Goal: Task Accomplishment & Management: Manage account settings

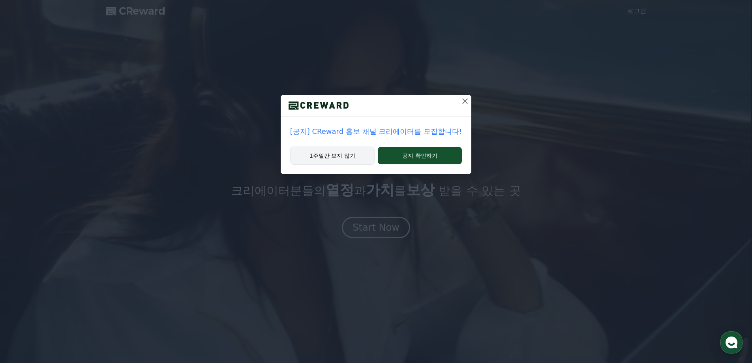
click at [359, 156] on button "1주일간 보지 않기" at bounding box center [332, 155] width 84 height 18
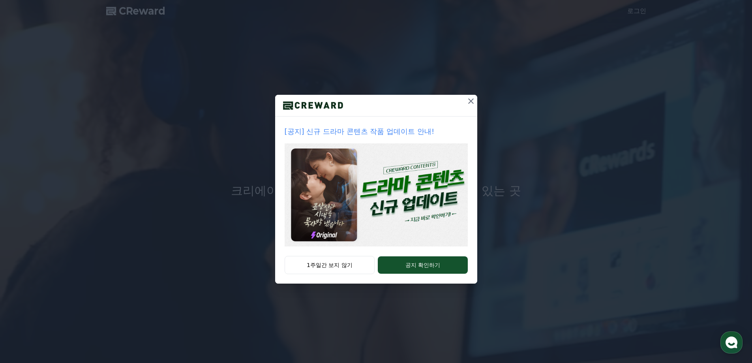
click at [468, 103] on icon at bounding box center [470, 100] width 9 height 9
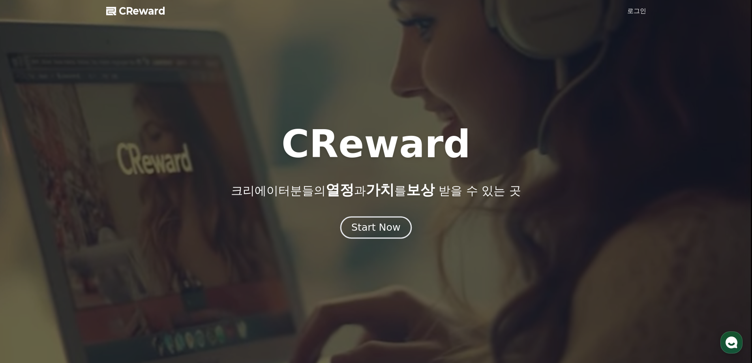
click at [393, 233] on div "Start Now" at bounding box center [375, 227] width 49 height 13
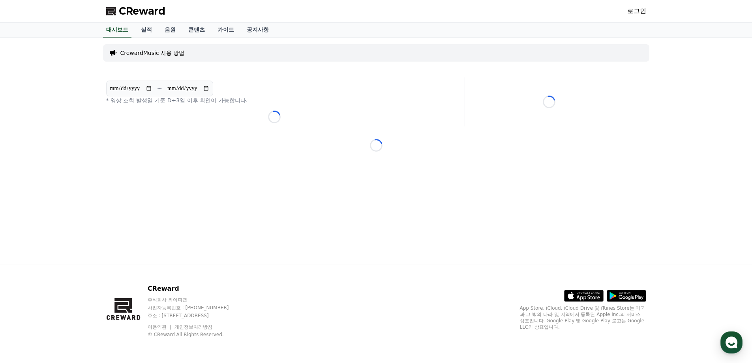
drag, startPoint x: 628, startPoint y: 11, endPoint x: 660, endPoint y: 20, distance: 33.4
click at [629, 10] on link "로그인" at bounding box center [636, 10] width 19 height 9
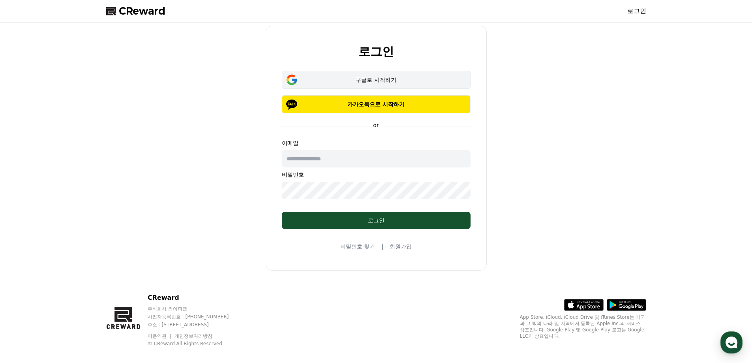
click at [385, 79] on div "구글로 시작하기" at bounding box center [376, 80] width 166 height 8
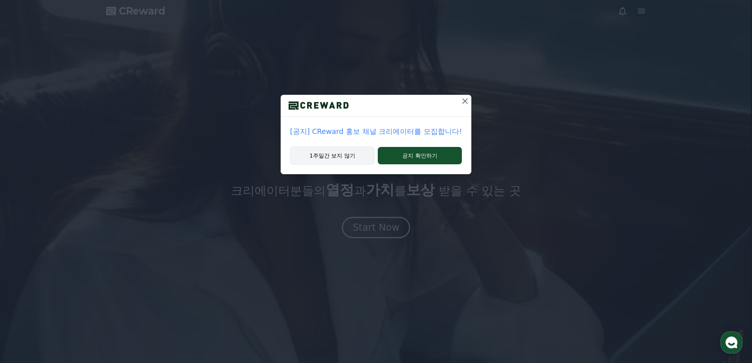
click at [353, 152] on button "1주일간 보지 않기" at bounding box center [332, 155] width 84 height 18
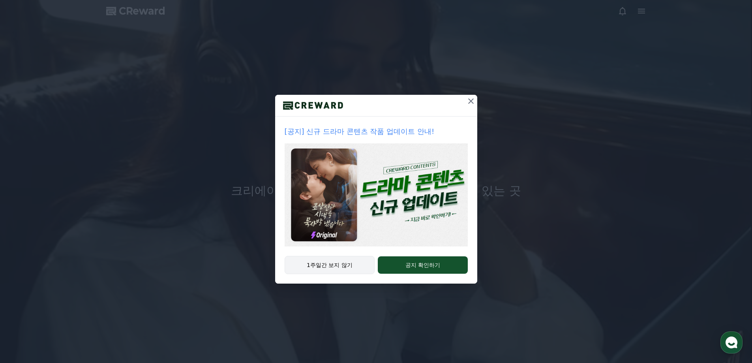
click at [342, 261] on button "1주일간 보지 않기" at bounding box center [330, 265] width 90 height 18
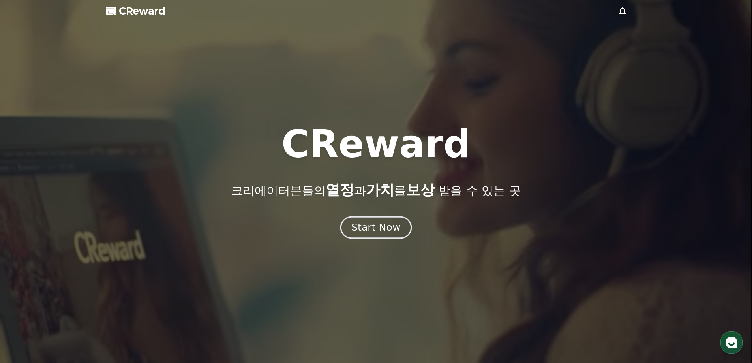
click at [393, 227] on div "Start Now" at bounding box center [375, 227] width 49 height 13
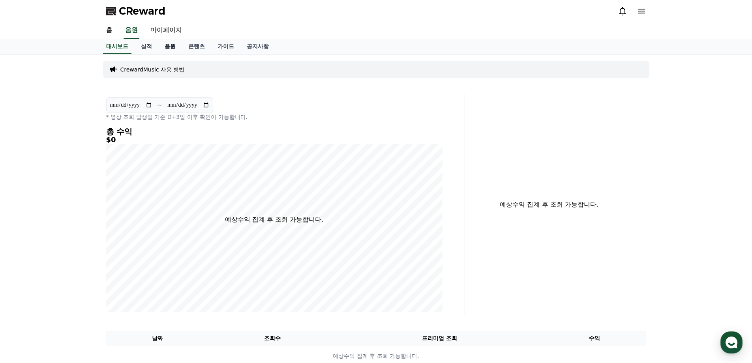
click at [169, 47] on link "음원" at bounding box center [170, 46] width 24 height 15
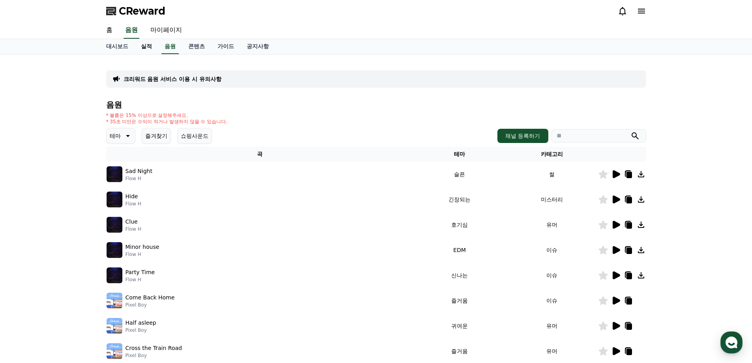
click at [149, 46] on link "실적" at bounding box center [147, 46] width 24 height 15
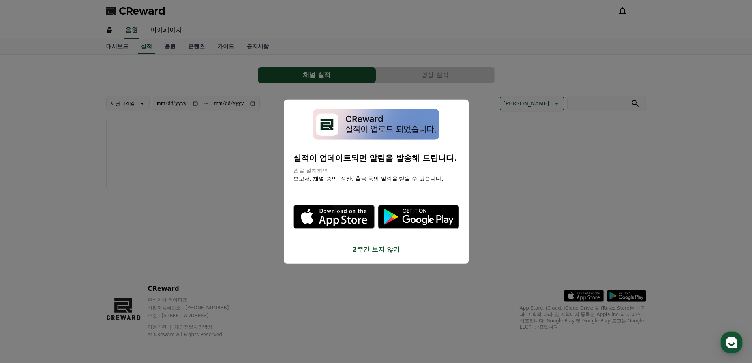
click at [364, 252] on button "2주간 보지 않기" at bounding box center [376, 249] width 166 height 9
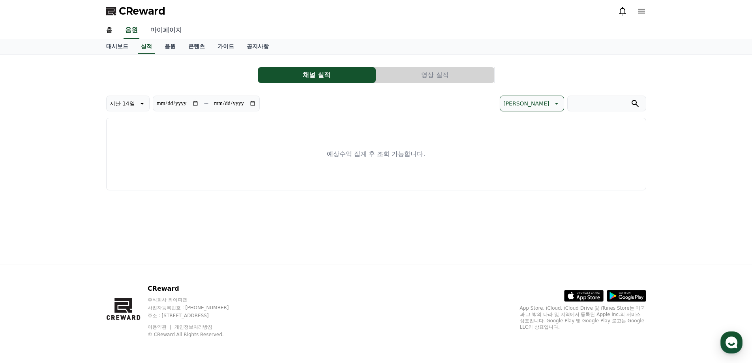
click at [158, 27] on link "마이페이지" at bounding box center [166, 30] width 44 height 17
select select "**********"
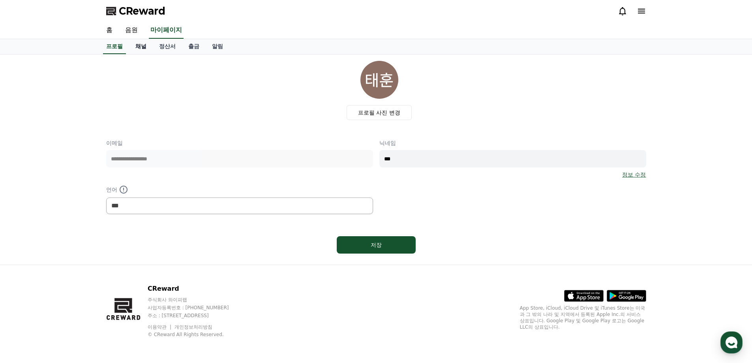
click at [145, 45] on link "채널" at bounding box center [141, 46] width 24 height 15
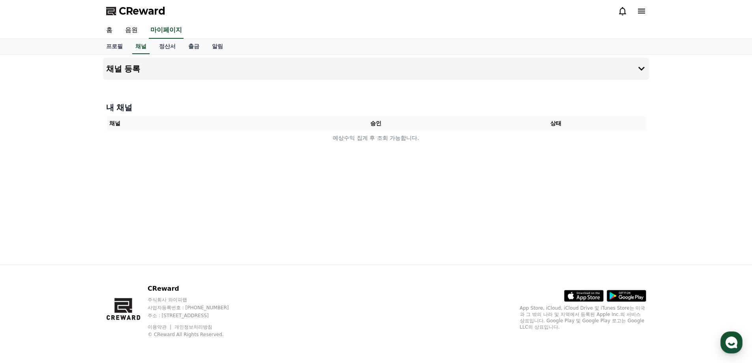
click at [234, 123] on th "채널" at bounding box center [196, 123] width 180 height 15
click at [131, 74] on button "채널 등록" at bounding box center [376, 69] width 546 height 22
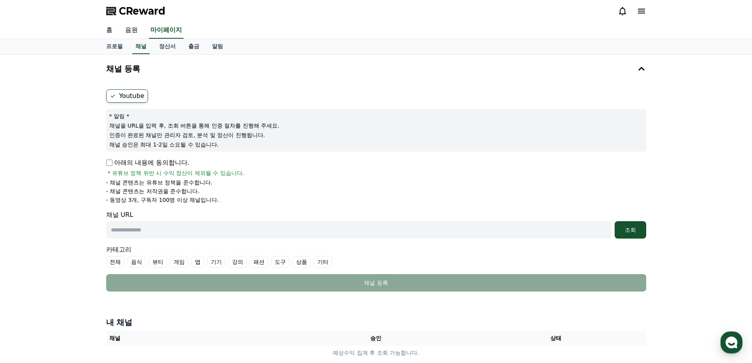
click at [132, 98] on label "Youtube" at bounding box center [127, 95] width 42 height 13
click at [136, 232] on input "text" at bounding box center [358, 229] width 505 height 17
click at [104, 162] on div "Youtube * 알림 * 채널을 URL을 입력 후, 조회 버튼을 통해 인증 절차를 진행해 주세요. 인증이 완료된 채널만 관리자 검토, 분석 …" at bounding box center [376, 190] width 546 height 208
click at [113, 163] on p "아래의 내용에 동의합니다." at bounding box center [147, 162] width 83 height 9
click at [156, 231] on input "text" at bounding box center [358, 229] width 505 height 17
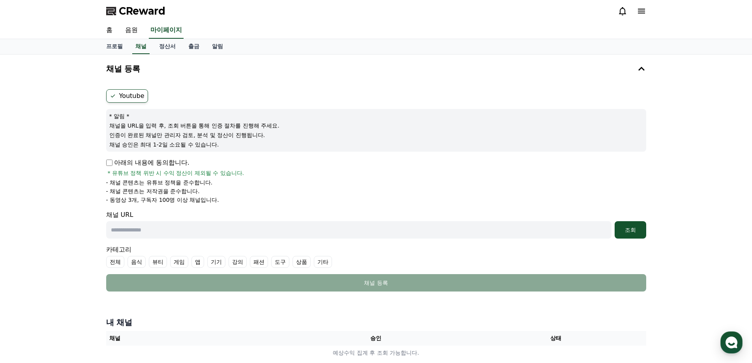
paste input "**********"
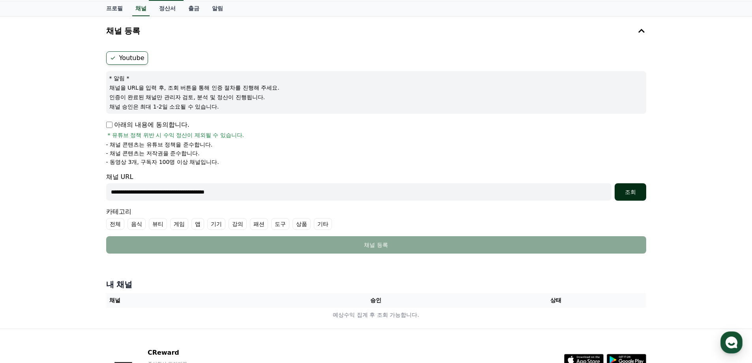
scroll to position [39, 0]
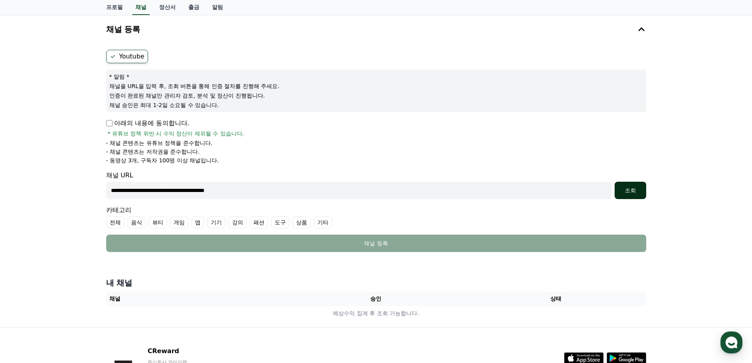
type input "**********"
click at [625, 186] on button "조회" at bounding box center [631, 190] width 32 height 17
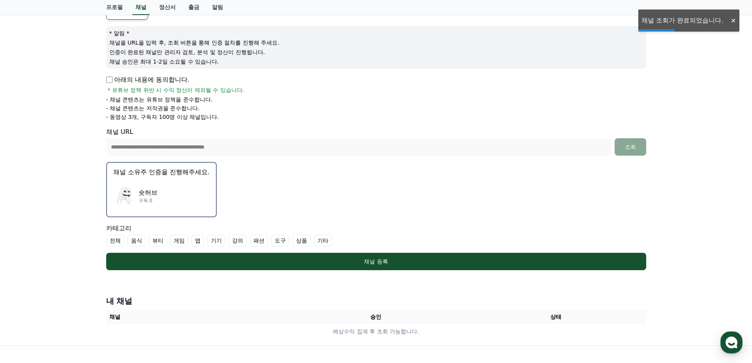
scroll to position [118, 0]
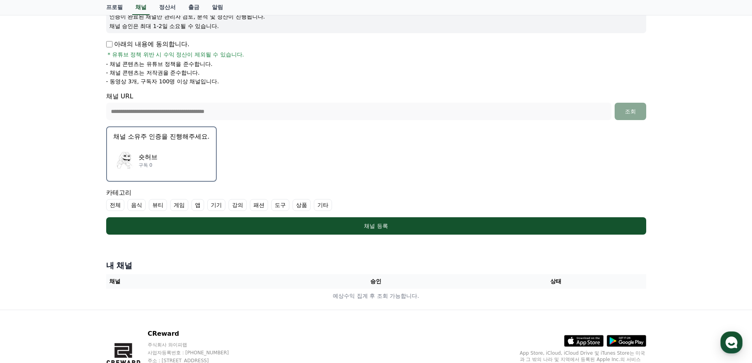
click at [175, 164] on div "숏허브 구독 0" at bounding box center [161, 161] width 96 height 32
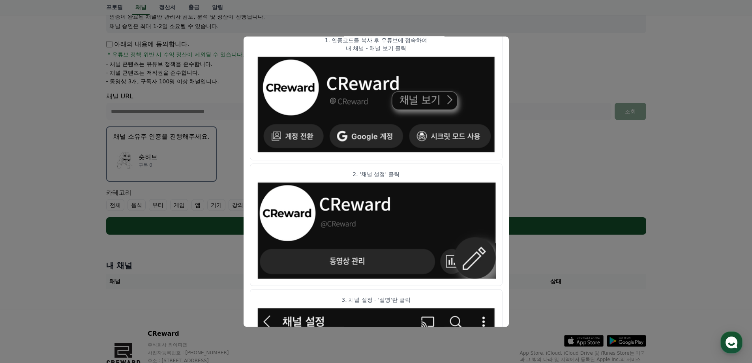
scroll to position [0, 0]
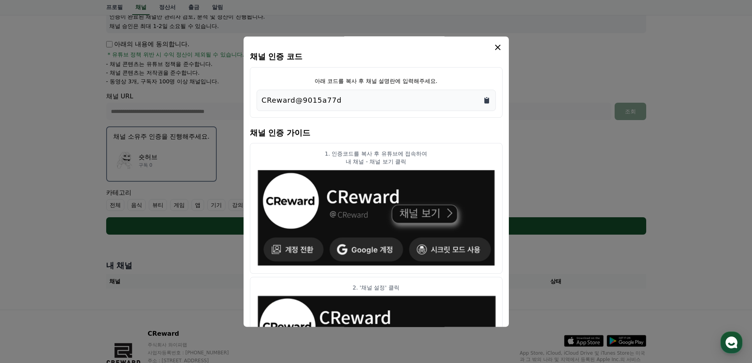
click at [484, 101] on icon "Copy to clipboard" at bounding box center [487, 100] width 8 height 8
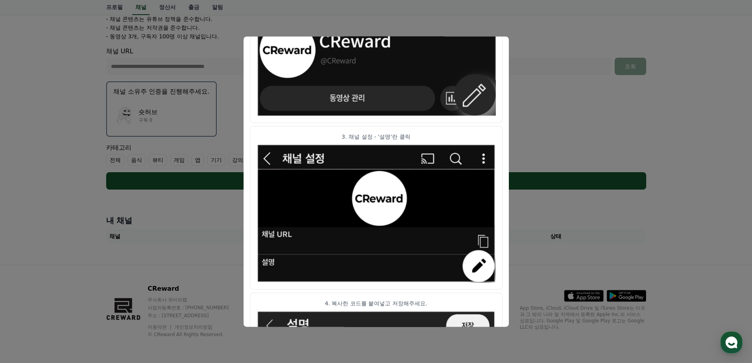
scroll to position [391, 0]
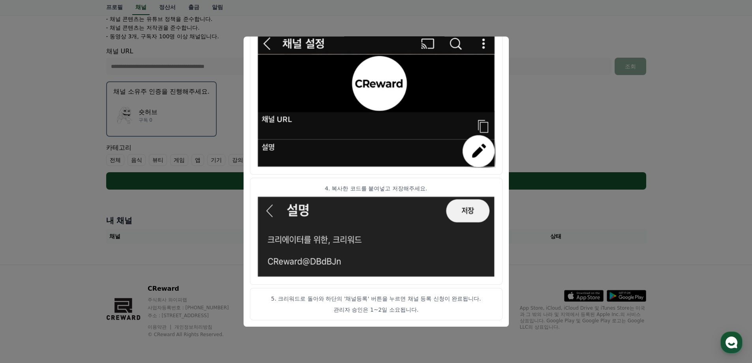
click at [523, 61] on button "close modal" at bounding box center [376, 181] width 752 height 363
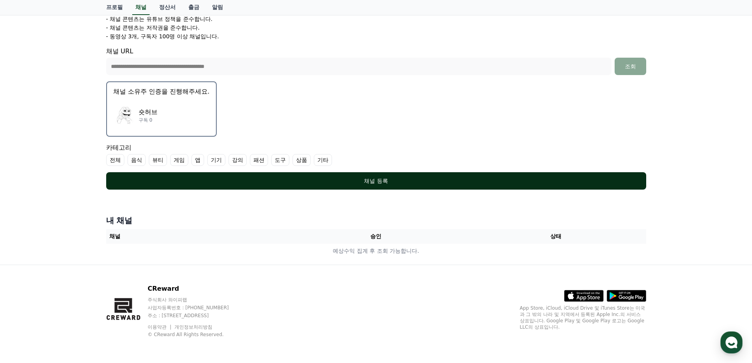
click at [398, 176] on button "채널 등록" at bounding box center [376, 180] width 540 height 17
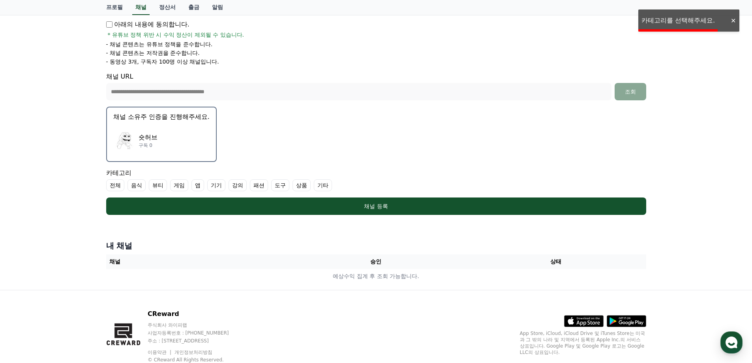
scroll to position [124, 0]
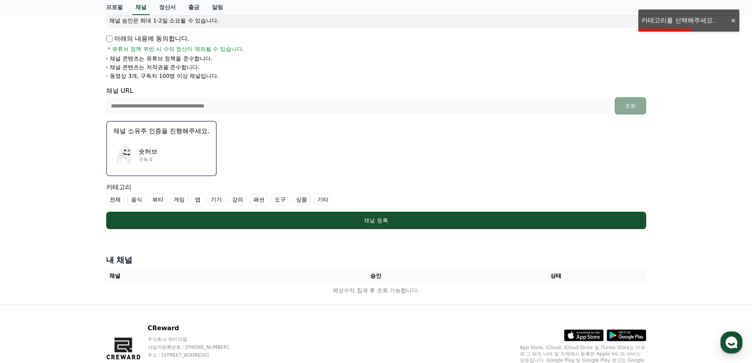
click at [116, 203] on label "전체" at bounding box center [115, 199] width 18 height 12
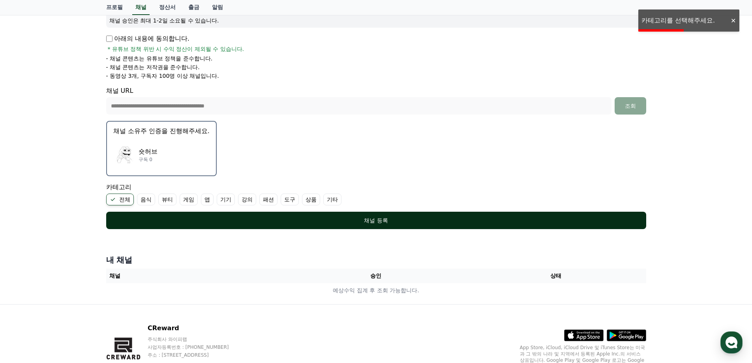
click at [234, 220] on div "채널 등록" at bounding box center [376, 220] width 509 height 8
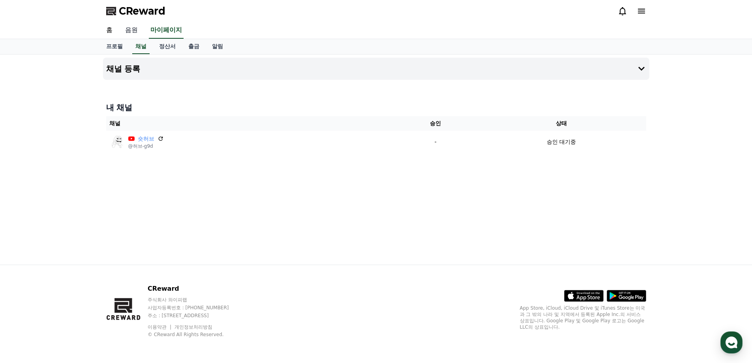
click at [137, 28] on link "음원" at bounding box center [131, 30] width 25 height 17
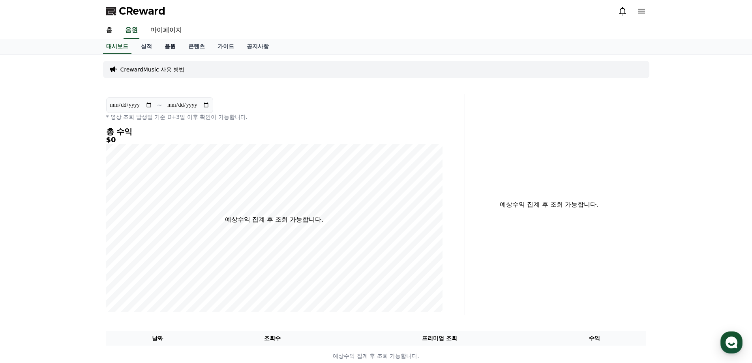
click at [172, 50] on link "음원" at bounding box center [170, 46] width 24 height 15
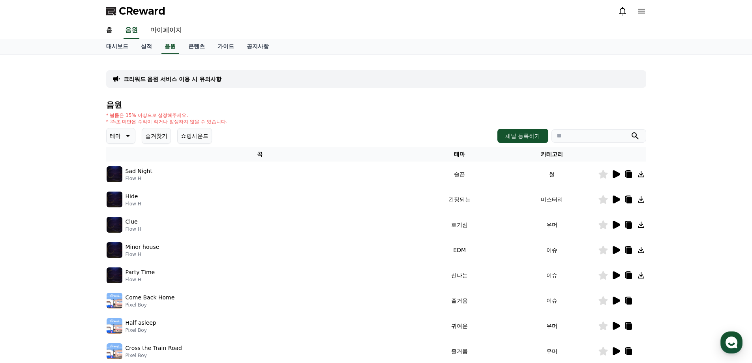
click at [150, 179] on p "Flow H" at bounding box center [139, 178] width 27 height 6
click at [133, 171] on p "Sad Night" at bounding box center [139, 171] width 27 height 8
click at [115, 173] on img at bounding box center [115, 174] width 16 height 16
click at [614, 174] on icon at bounding box center [617, 174] width 8 height 8
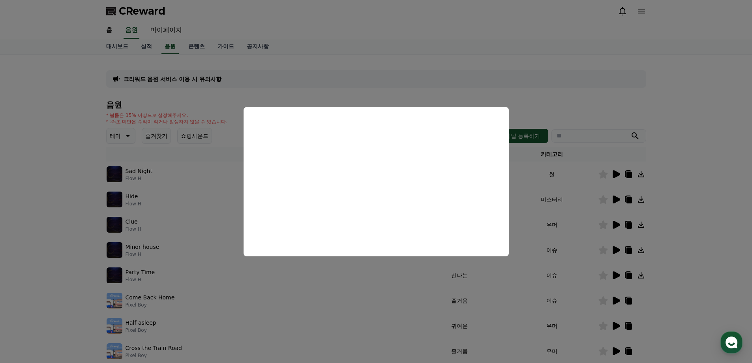
click at [231, 132] on button "close modal" at bounding box center [376, 181] width 752 height 363
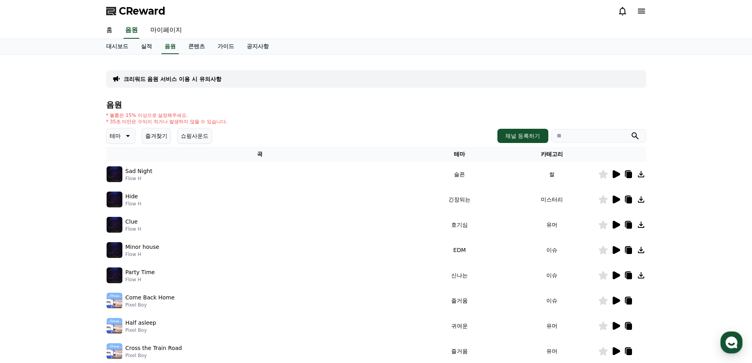
click at [205, 175] on div "Sad Night Flow H" at bounding box center [260, 174] width 307 height 16
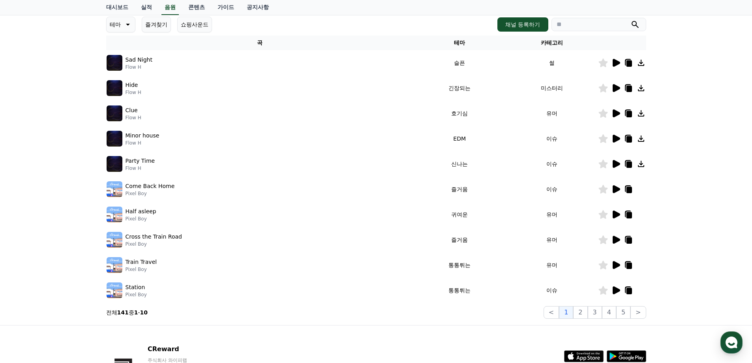
scroll to position [53, 0]
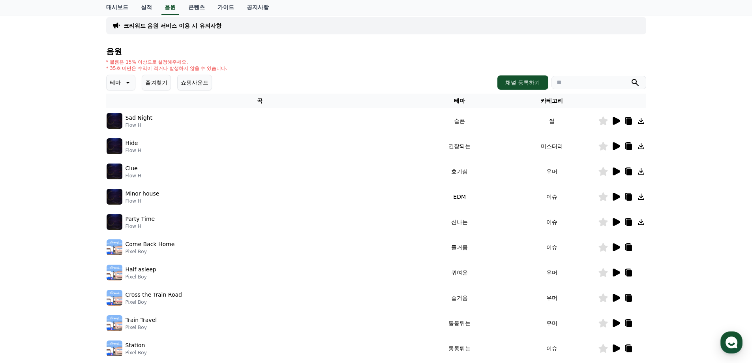
click at [612, 194] on icon at bounding box center [615, 196] width 9 height 9
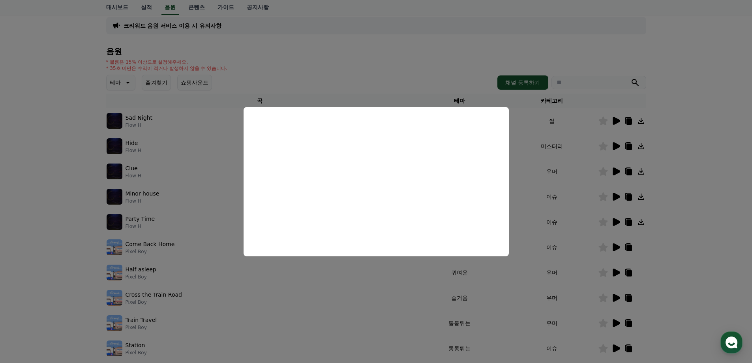
click at [548, 167] on button "close modal" at bounding box center [376, 181] width 752 height 363
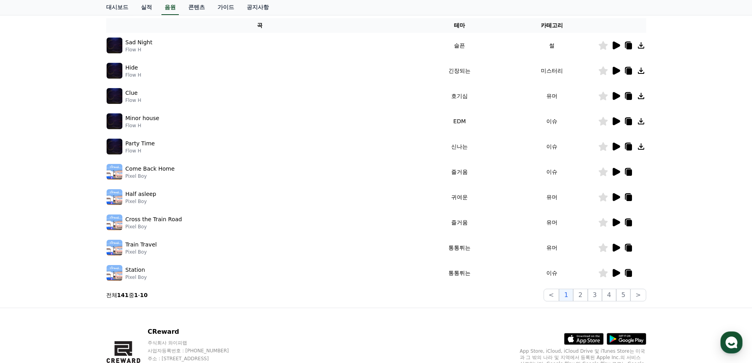
scroll to position [132, 0]
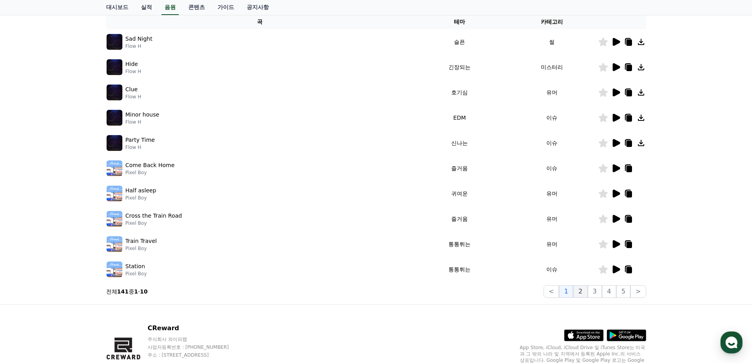
click at [584, 294] on button "2" at bounding box center [580, 291] width 14 height 13
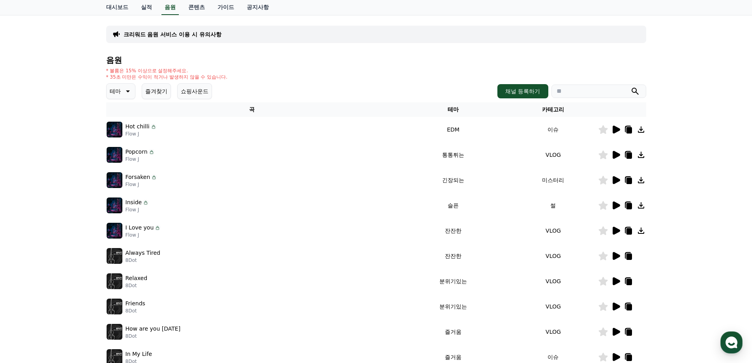
scroll to position [118, 0]
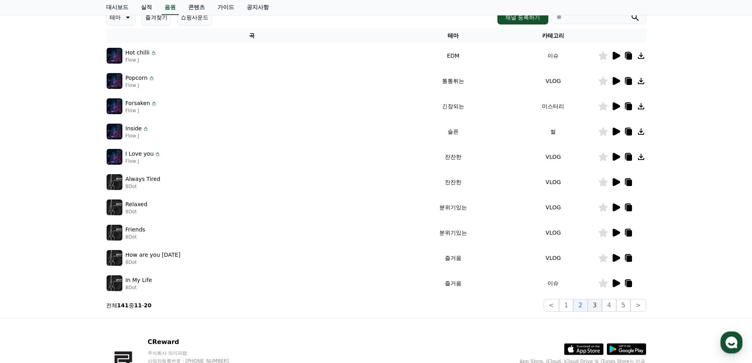
click at [594, 303] on button "3" at bounding box center [595, 305] width 14 height 13
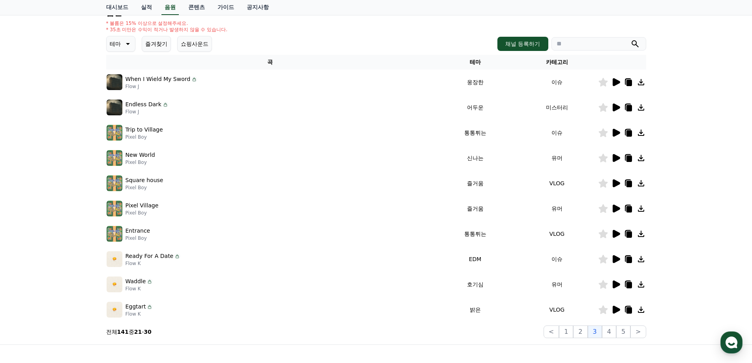
scroll to position [39, 0]
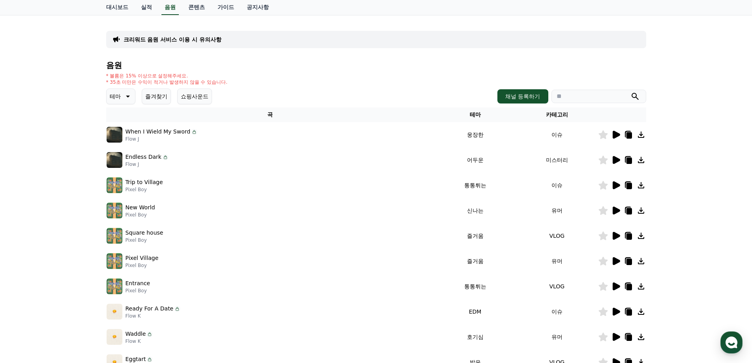
click at [615, 133] on icon at bounding box center [617, 135] width 8 height 8
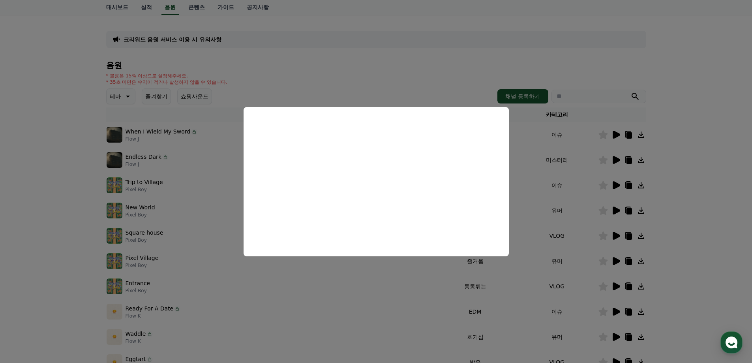
click at [416, 77] on button "close modal" at bounding box center [376, 181] width 752 height 363
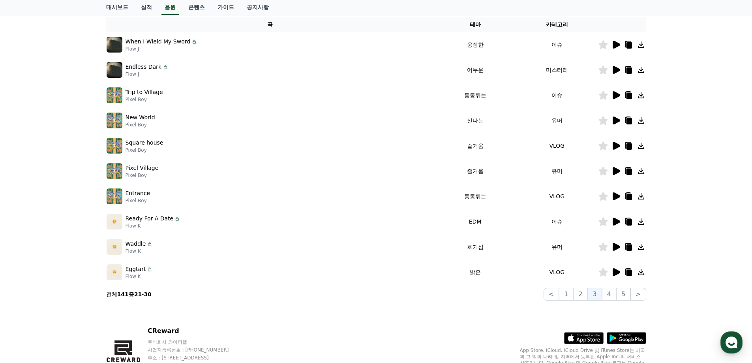
scroll to position [172, 0]
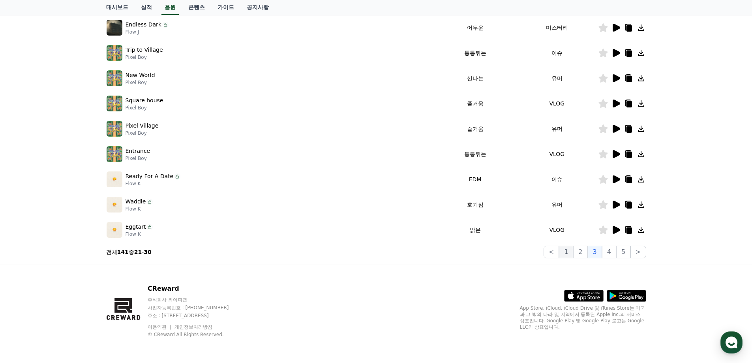
click at [566, 251] on button "1" at bounding box center [566, 252] width 14 height 13
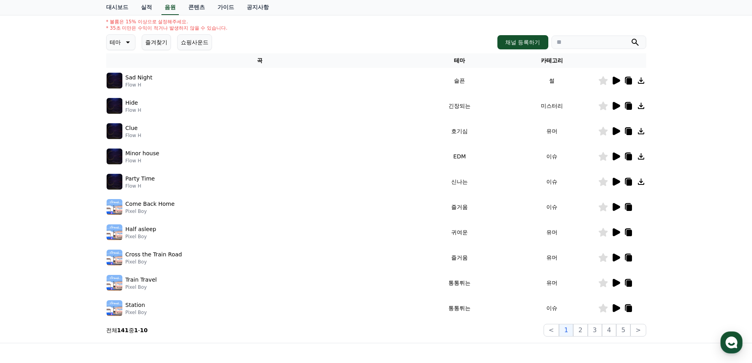
scroll to position [93, 0]
click at [614, 105] on icon at bounding box center [617, 107] width 8 height 8
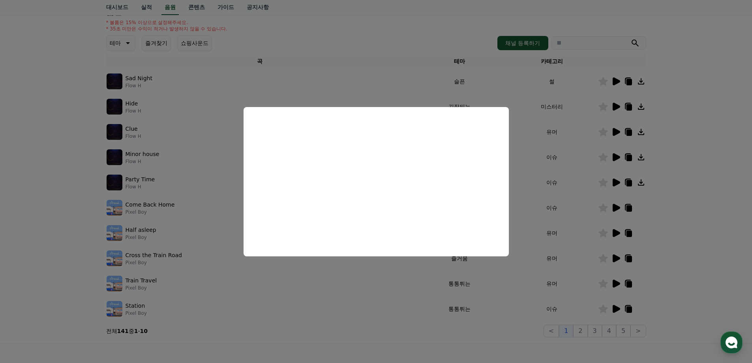
click at [551, 100] on button "close modal" at bounding box center [376, 181] width 752 height 363
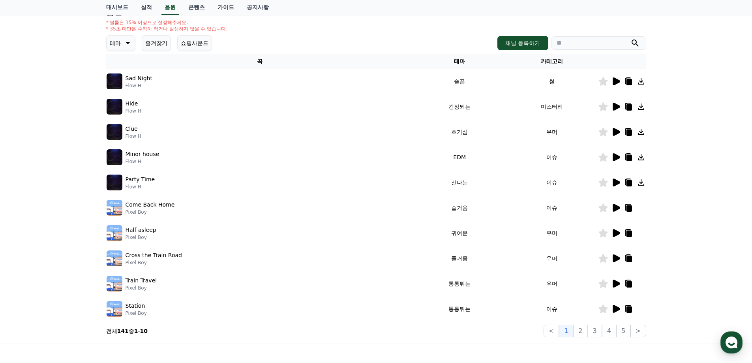
click at [629, 103] on icon at bounding box center [628, 106] width 6 height 7
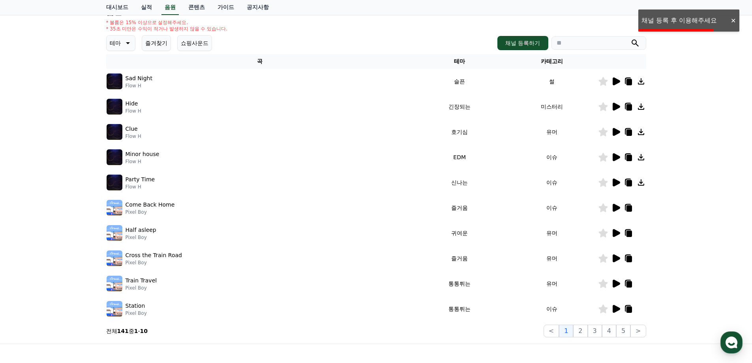
click at [669, 19] on div "크리워드 음원 서비스 이용 시 유의사항 음원 * 볼륨은 15% 이상으로 설정해주세요. * 35초 미만은 수익이 적거나 발생하지 않을 수 있습니…" at bounding box center [376, 153] width 752 height 382
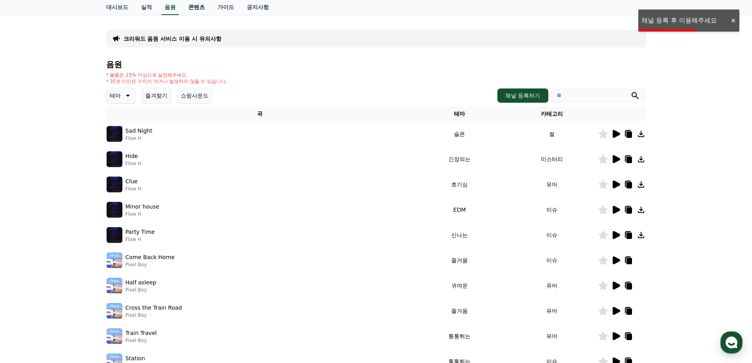
scroll to position [0, 0]
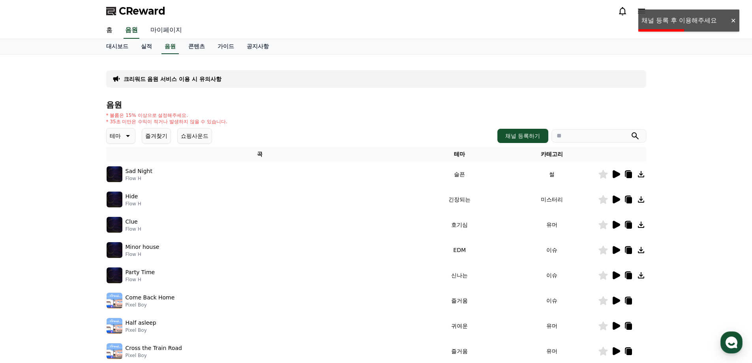
click at [163, 25] on link "마이페이지" at bounding box center [166, 30] width 44 height 17
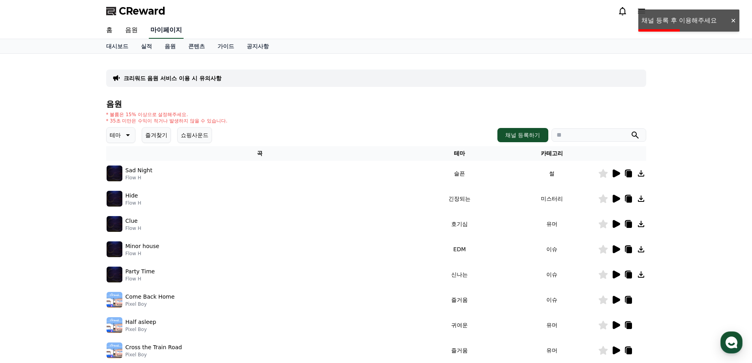
select select "**********"
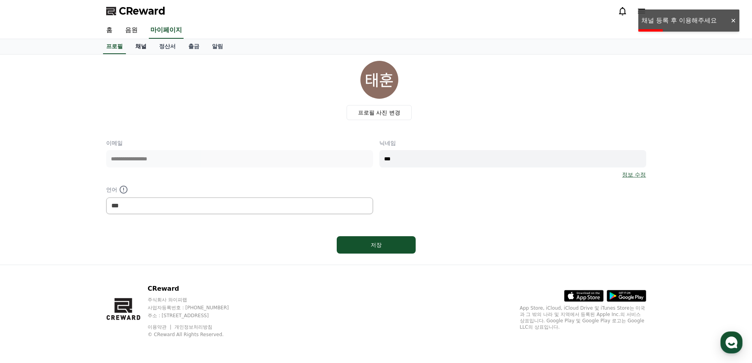
click at [141, 45] on link "채널" at bounding box center [141, 46] width 24 height 15
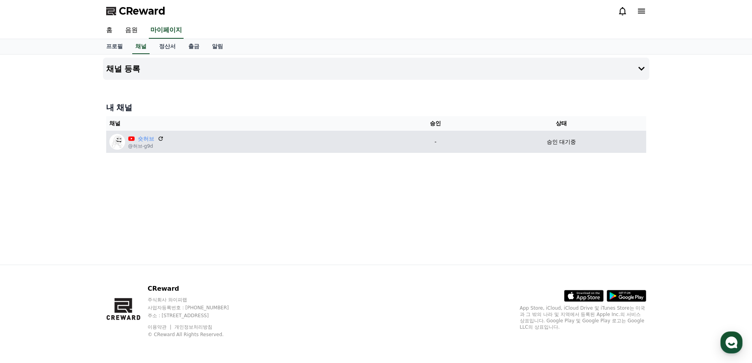
click at [423, 142] on p "-" at bounding box center [436, 142] width 76 height 8
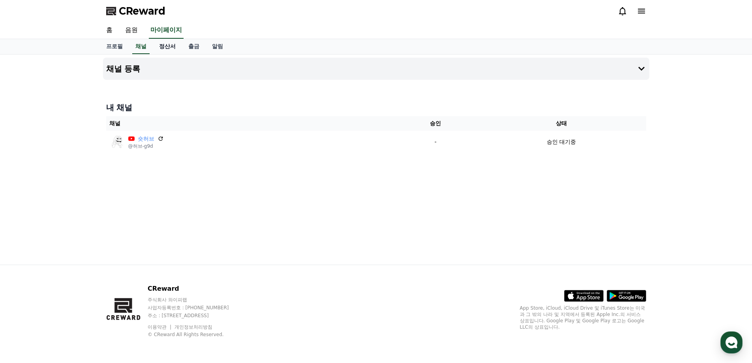
click at [180, 42] on link "정산서" at bounding box center [167, 46] width 29 height 15
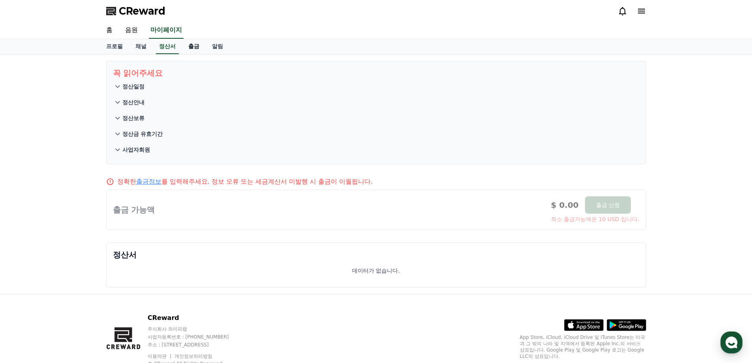
click at [195, 45] on link "출금" at bounding box center [194, 46] width 24 height 15
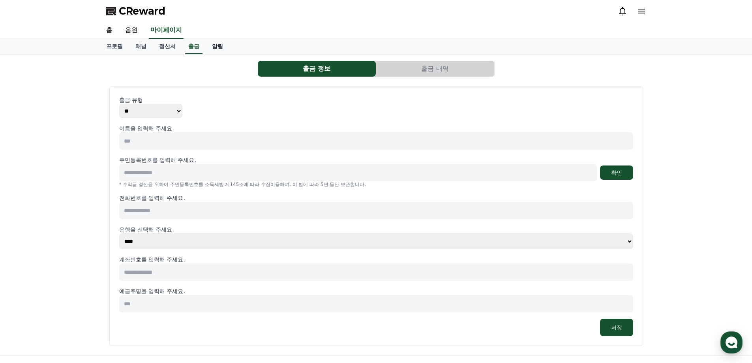
click at [218, 42] on link "알림" at bounding box center [218, 46] width 24 height 15
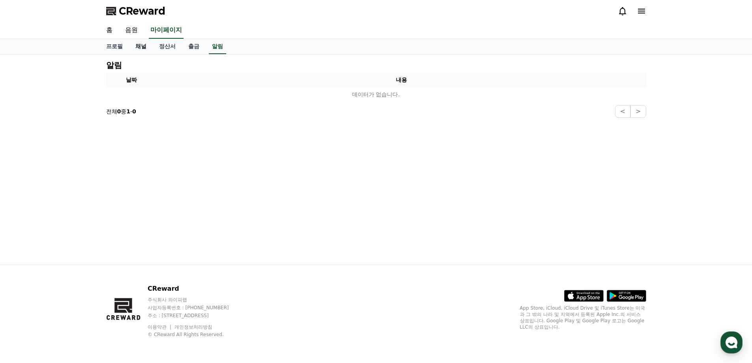
click at [137, 47] on link "채널" at bounding box center [141, 46] width 24 height 15
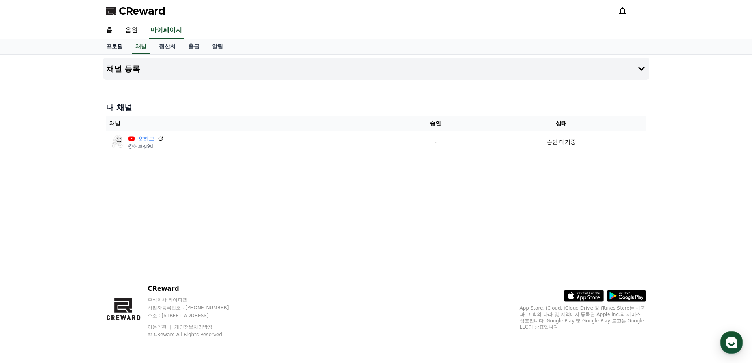
click at [113, 49] on link "프로필" at bounding box center [114, 46] width 29 height 15
select select "**********"
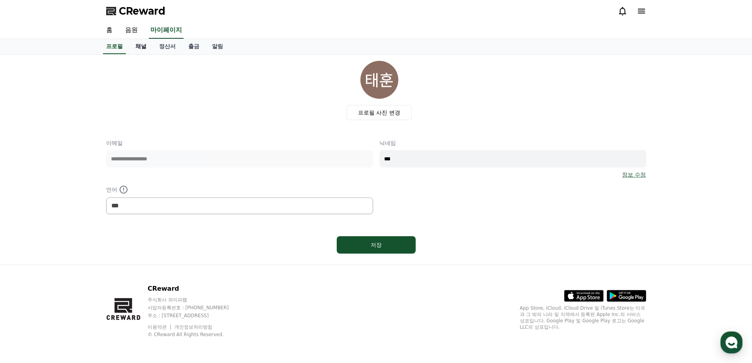
click at [137, 47] on link "채널" at bounding box center [141, 46] width 24 height 15
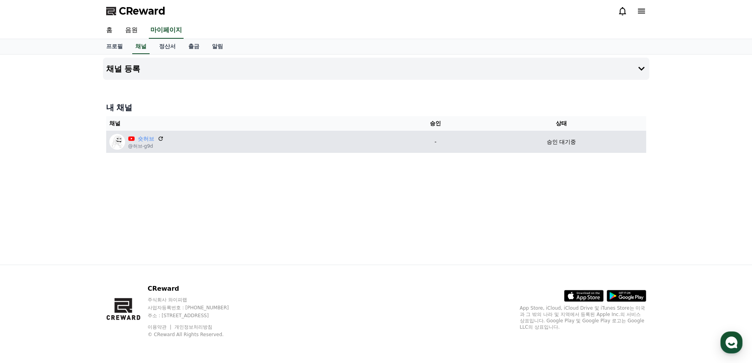
click at [416, 139] on p "-" at bounding box center [436, 142] width 76 height 8
click at [162, 139] on icon at bounding box center [160, 138] width 7 height 7
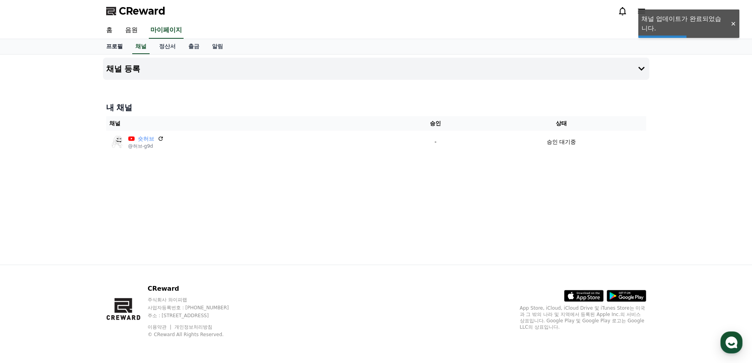
click at [122, 47] on link "프로필" at bounding box center [114, 46] width 29 height 15
select select "**********"
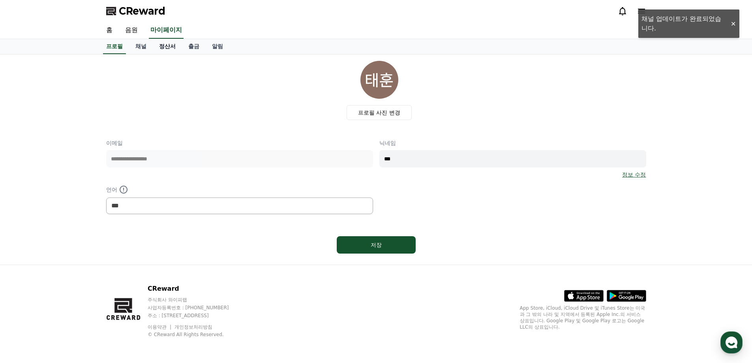
click at [156, 43] on link "정산서" at bounding box center [167, 46] width 29 height 15
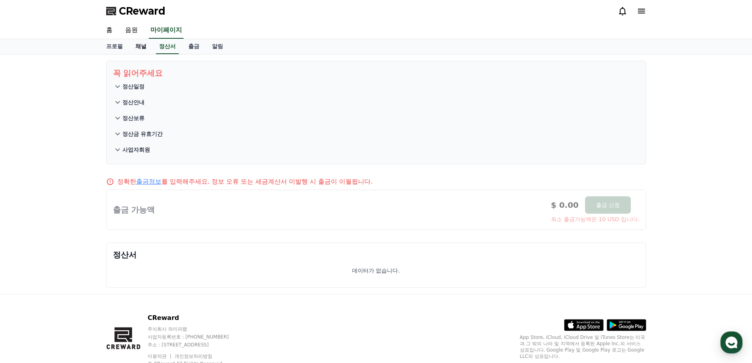
click at [141, 45] on link "채널" at bounding box center [141, 46] width 24 height 15
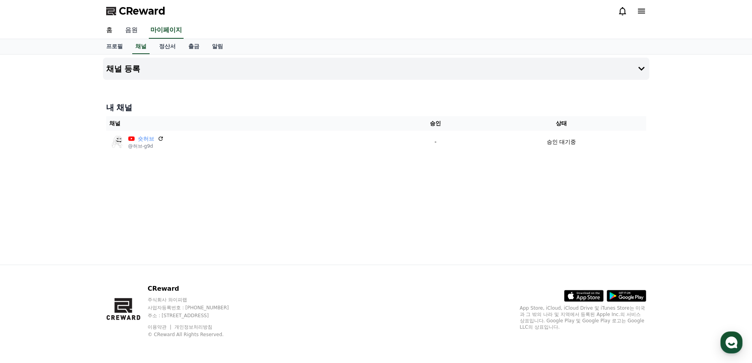
click at [142, 32] on link "음원" at bounding box center [131, 30] width 25 height 17
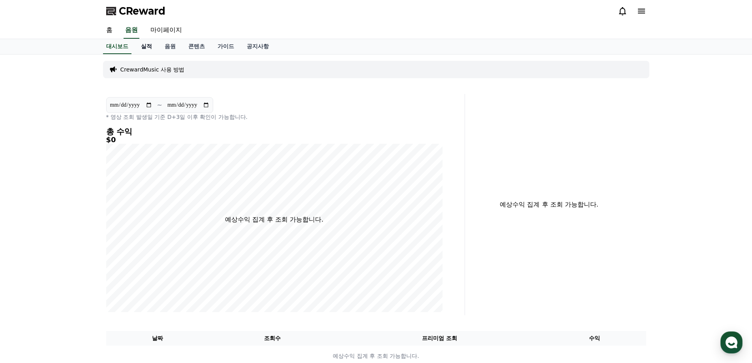
click at [144, 46] on link "실적" at bounding box center [147, 46] width 24 height 15
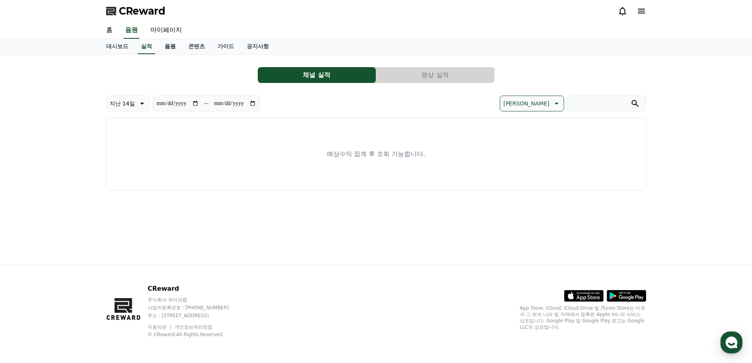
click at [175, 50] on link "음원" at bounding box center [170, 46] width 24 height 15
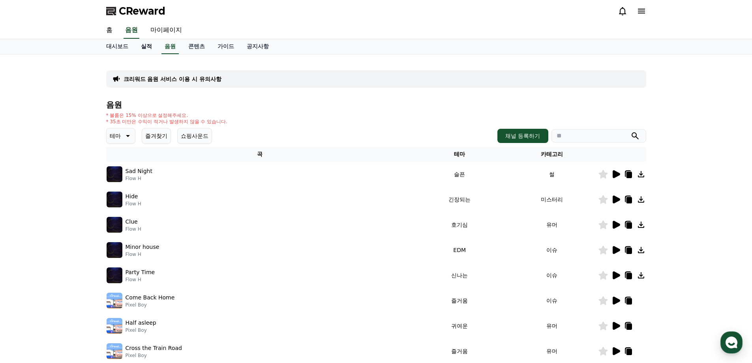
click at [146, 49] on link "실적" at bounding box center [147, 46] width 24 height 15
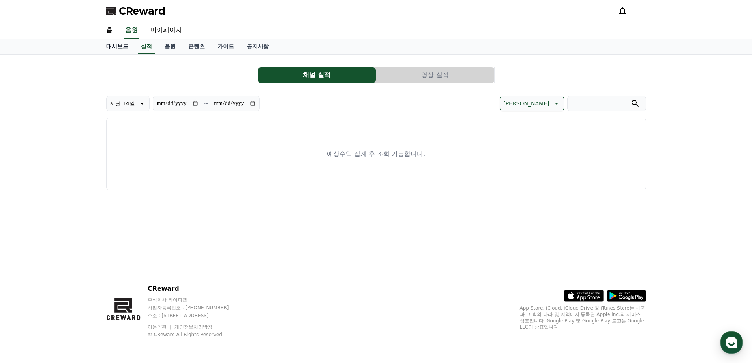
click at [128, 48] on link "대시보드" at bounding box center [117, 46] width 35 height 15
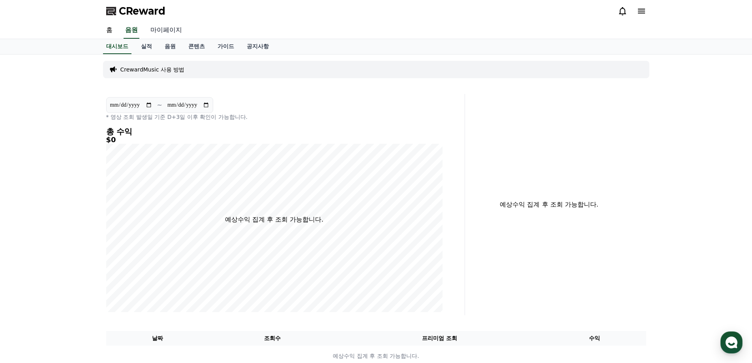
click at [163, 33] on link "마이페이지" at bounding box center [166, 30] width 44 height 17
select select "**********"
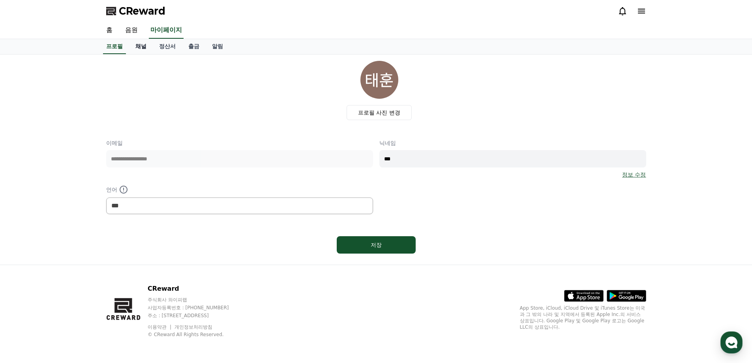
click at [147, 45] on link "채널" at bounding box center [141, 46] width 24 height 15
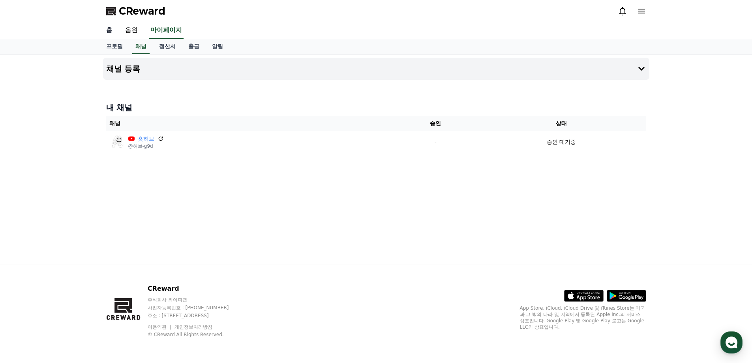
click at [117, 30] on link "홈" at bounding box center [109, 30] width 19 height 17
